Goal: Task Accomplishment & Management: Use online tool/utility

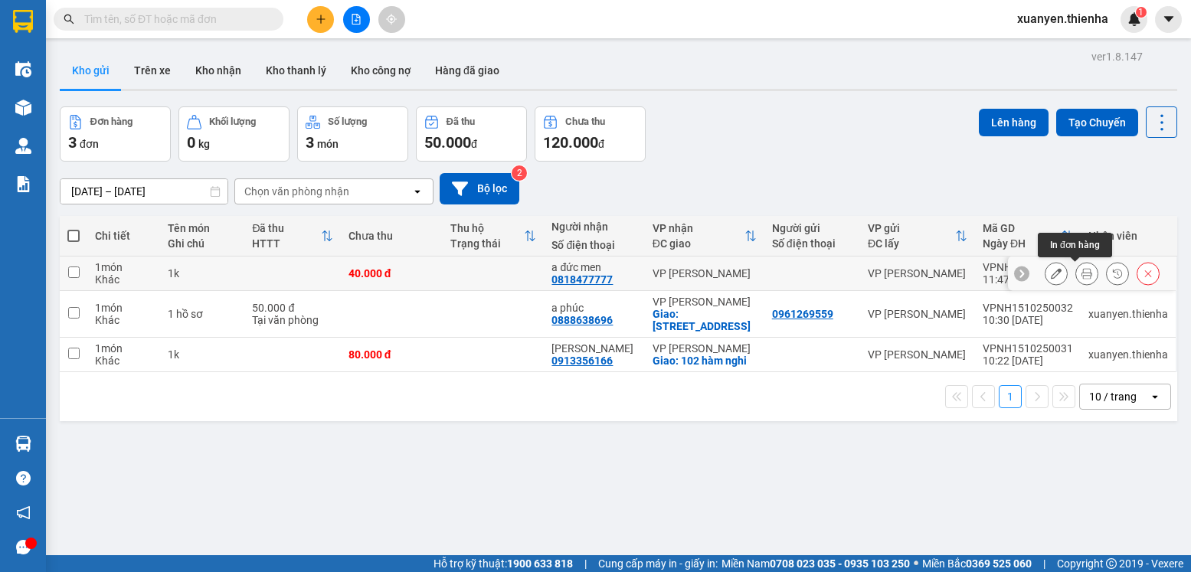
click at [1080, 279] on button at bounding box center [1086, 273] width 21 height 27
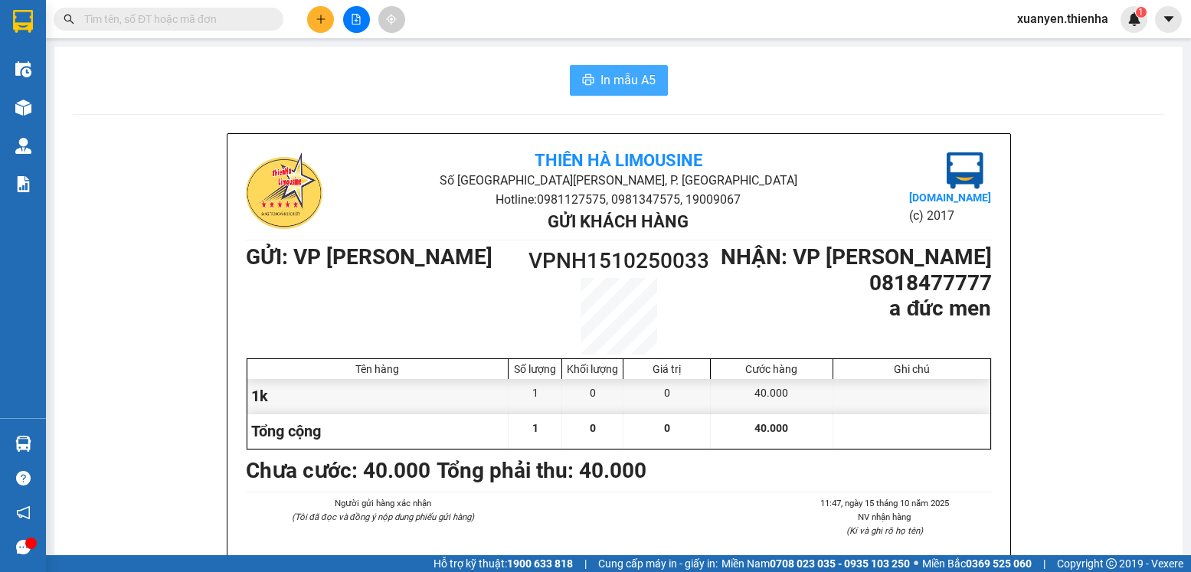
click at [630, 85] on span "In mẫu A5" at bounding box center [628, 79] width 55 height 19
